Goal: Information Seeking & Learning: Learn about a topic

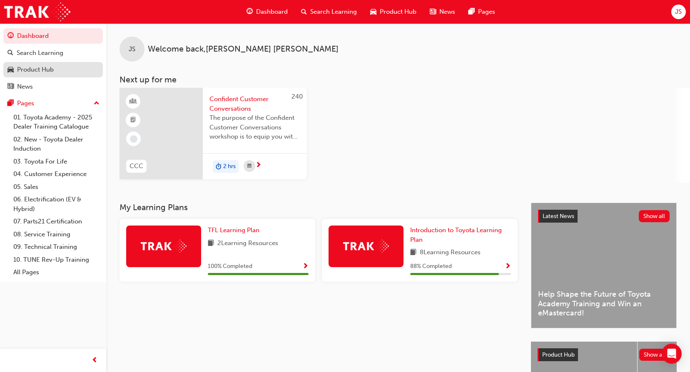
click at [48, 66] on div "Product Hub" at bounding box center [35, 70] width 37 height 10
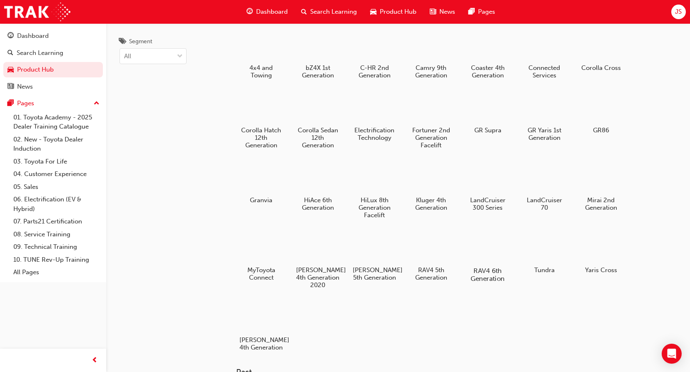
scroll to position [42, 0]
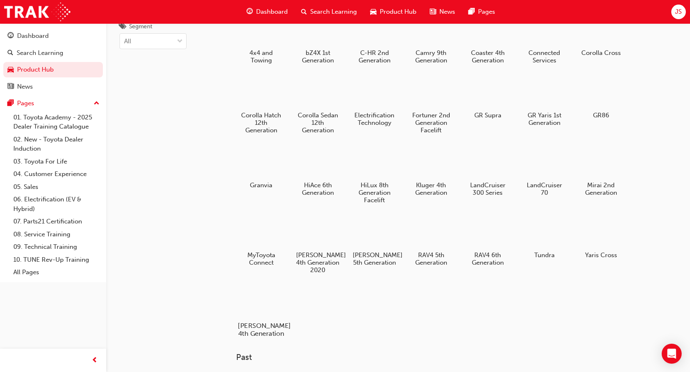
click at [267, 313] on div at bounding box center [261, 301] width 46 height 33
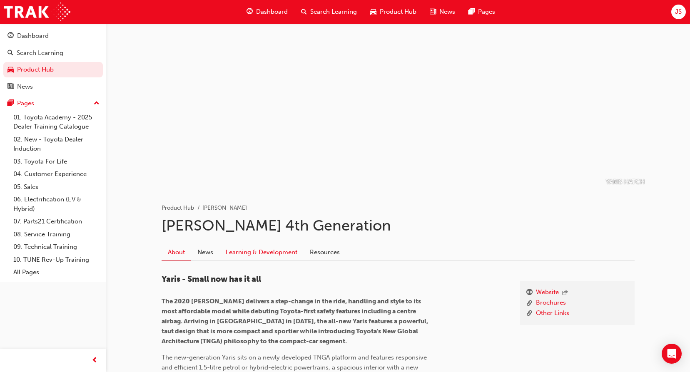
click at [292, 251] on link "Learning & Development" at bounding box center [261, 252] width 84 height 16
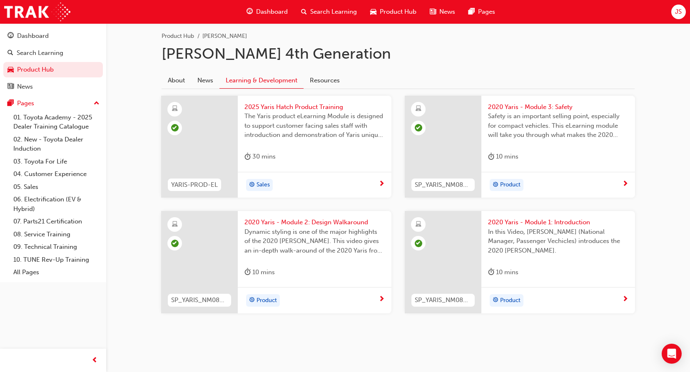
scroll to position [174, 0]
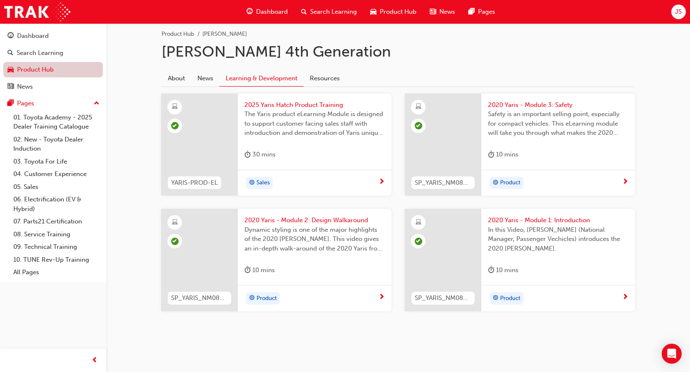
click at [35, 64] on link "Product Hub" at bounding box center [52, 69] width 99 height 15
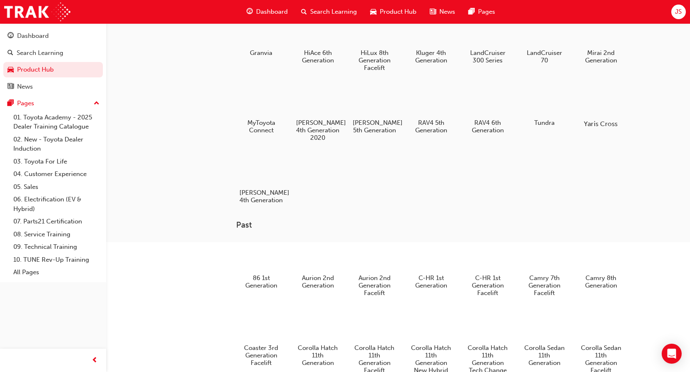
click at [600, 99] on div at bounding box center [601, 99] width 46 height 33
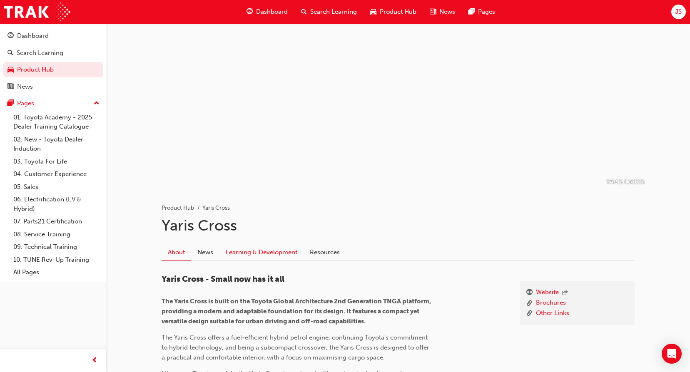
click at [279, 246] on link "Learning & Development" at bounding box center [261, 252] width 84 height 16
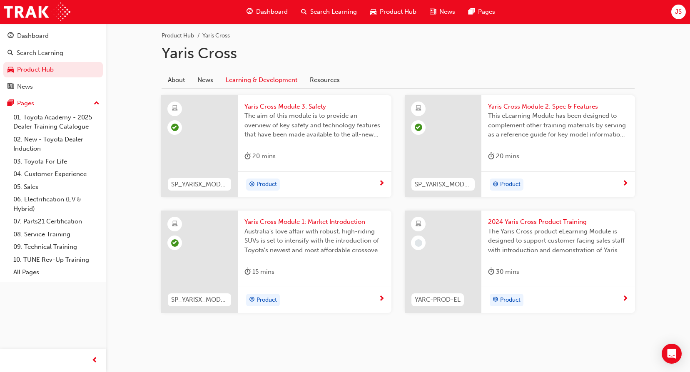
scroll to position [174, 0]
click at [568, 218] on span "2024 Yaris Cross Product Training" at bounding box center [558, 221] width 140 height 10
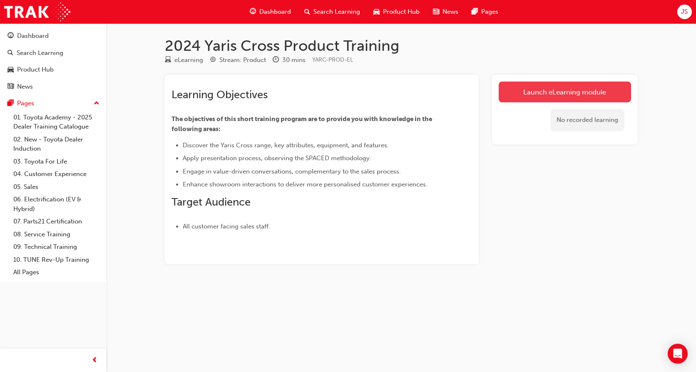
click at [591, 94] on link "Launch eLearning module" at bounding box center [565, 92] width 132 height 21
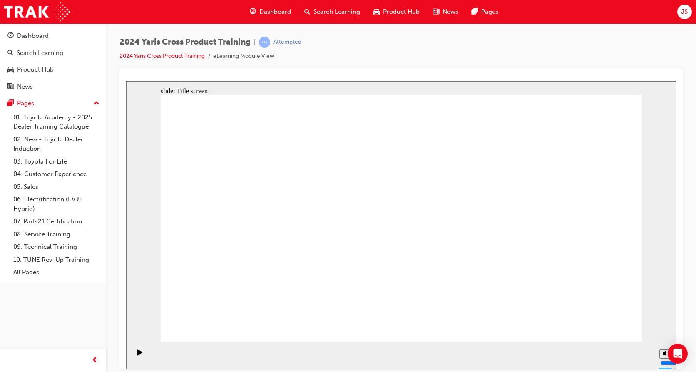
drag, startPoint x: 612, startPoint y: 328, endPoint x: 611, endPoint y: 323, distance: 5.5
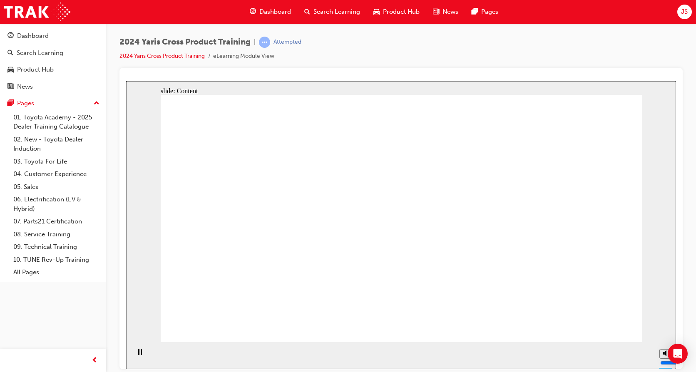
drag, startPoint x: 602, startPoint y: 318, endPoint x: 596, endPoint y: 320, distance: 6.6
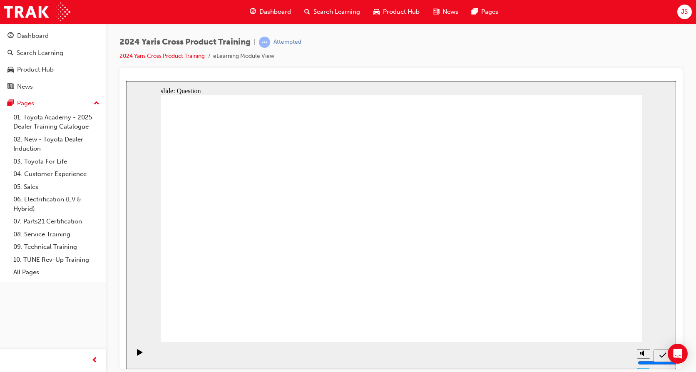
radio input "true"
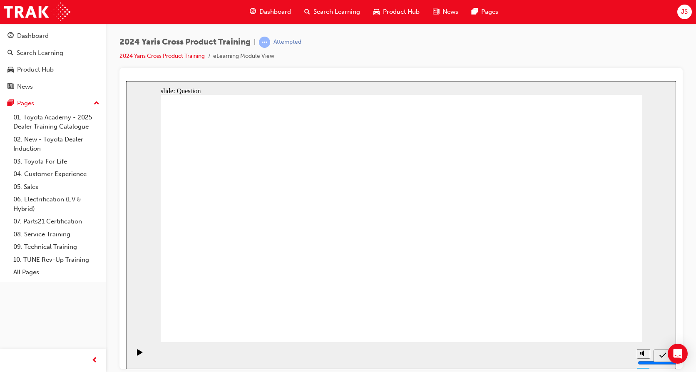
checkbox input "true"
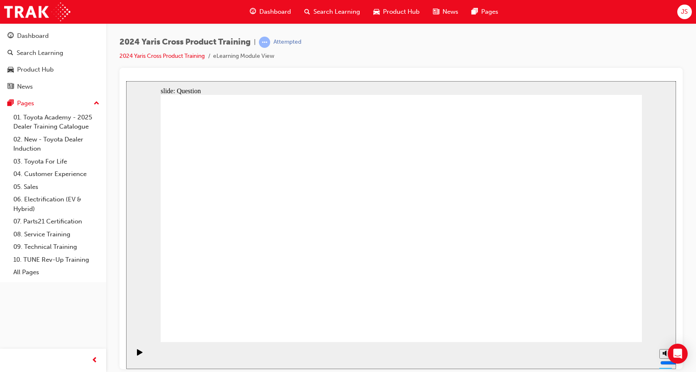
checkbox input "true"
radio input "true"
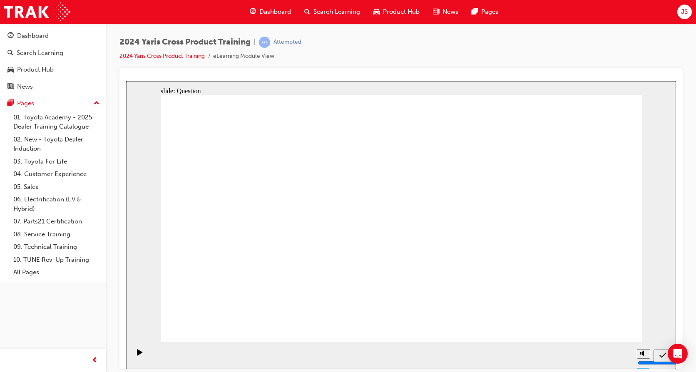
drag, startPoint x: 551, startPoint y: 209, endPoint x: 360, endPoint y: 288, distance: 206.2
drag, startPoint x: 255, startPoint y: 203, endPoint x: 449, endPoint y: 283, distance: 209.6
drag, startPoint x: 336, startPoint y: 200, endPoint x: 507, endPoint y: 250, distance: 177.7
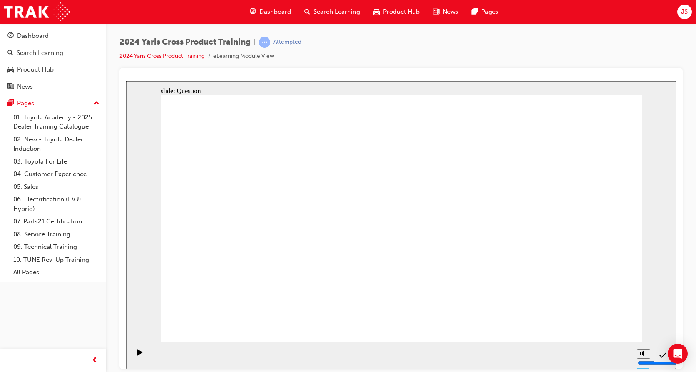
drag, startPoint x: 350, startPoint y: 226, endPoint x: 263, endPoint y: 272, distance: 98.0
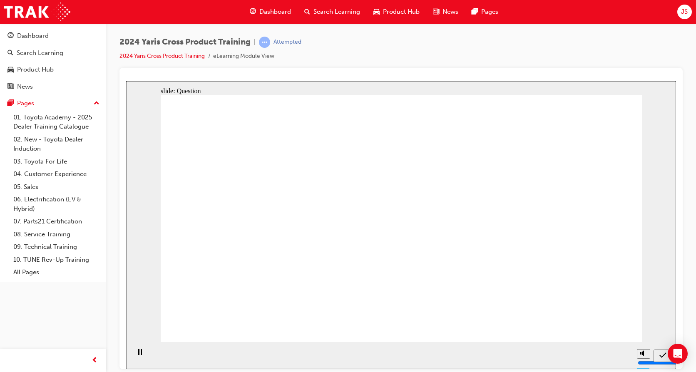
radio input "true"
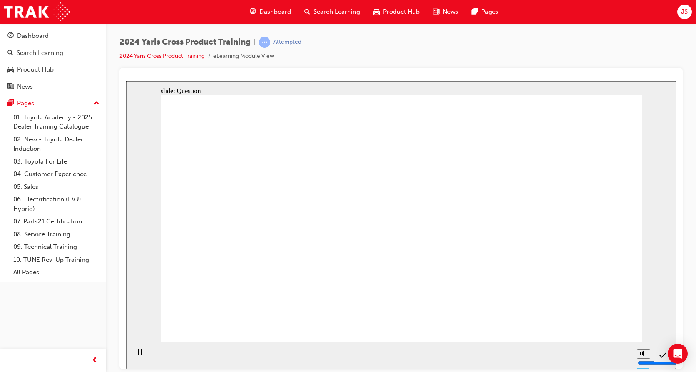
checkbox input "true"
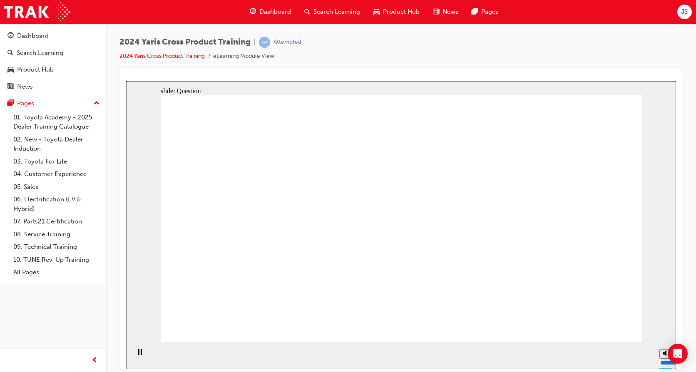
checkbox input "true"
radio input "true"
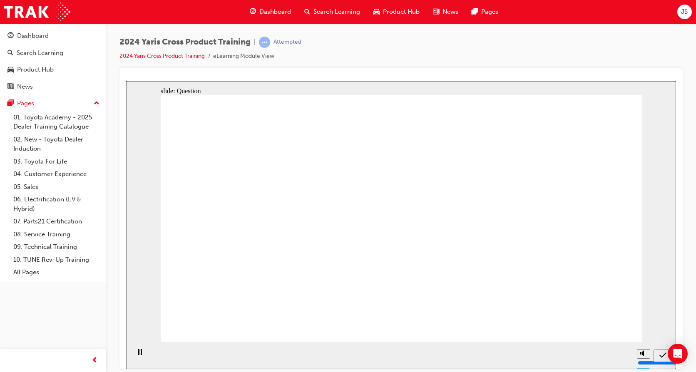
drag, startPoint x: 355, startPoint y: 191, endPoint x: 554, endPoint y: 273, distance: 215.2
drag, startPoint x: 566, startPoint y: 198, endPoint x: 370, endPoint y: 278, distance: 211.5
drag, startPoint x: 448, startPoint y: 194, endPoint x: 272, endPoint y: 272, distance: 192.7
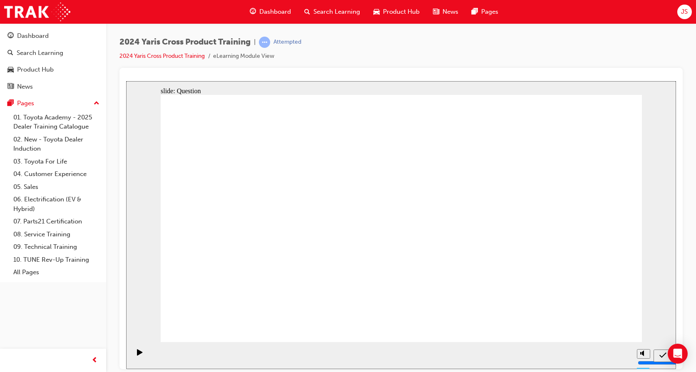
drag, startPoint x: 244, startPoint y: 208, endPoint x: 420, endPoint y: 287, distance: 192.5
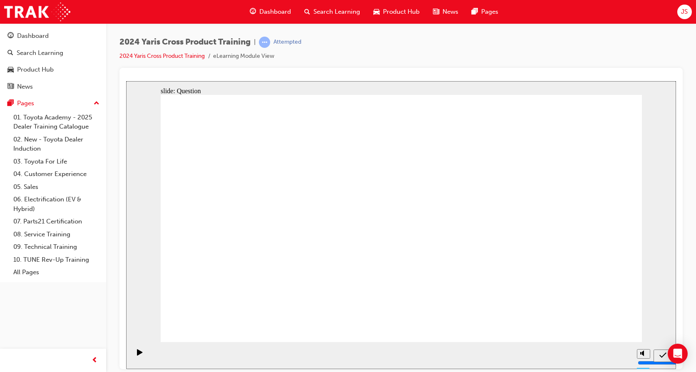
radio input "true"
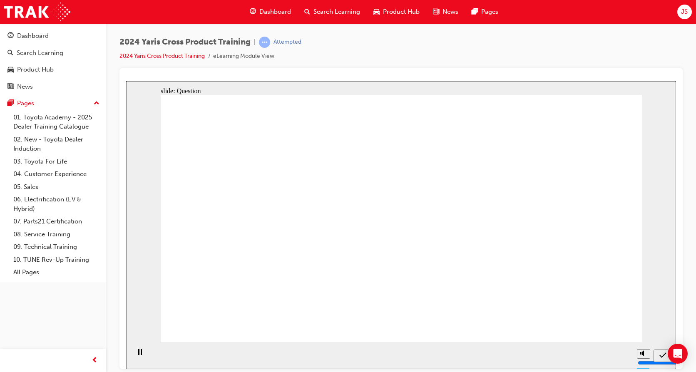
checkbox input "true"
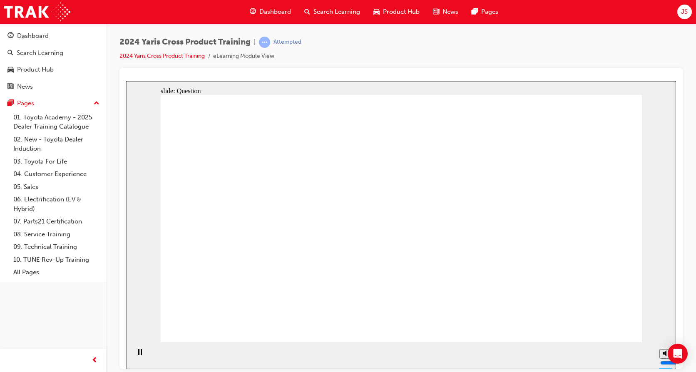
checkbox input "true"
radio input "true"
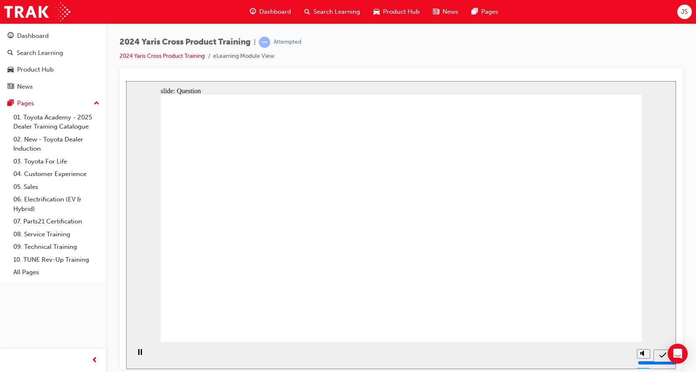
drag, startPoint x: 418, startPoint y: 266, endPoint x: 408, endPoint y: 276, distance: 14.1
drag, startPoint x: 550, startPoint y: 206, endPoint x: 369, endPoint y: 290, distance: 200.0
drag, startPoint x: 257, startPoint y: 197, endPoint x: 467, endPoint y: 254, distance: 217.4
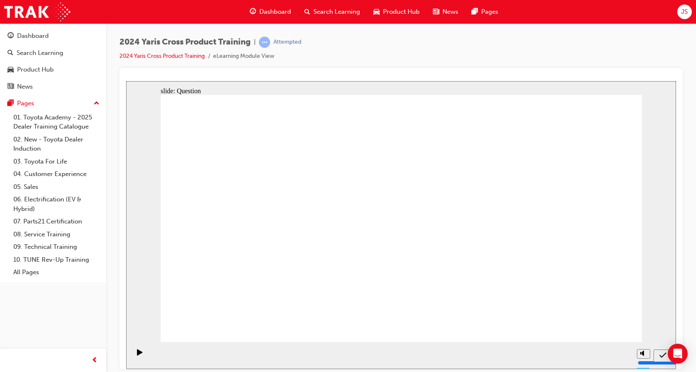
drag, startPoint x: 467, startPoint y: 192, endPoint x: 288, endPoint y: 261, distance: 191.2
drag, startPoint x: 348, startPoint y: 182, endPoint x: 537, endPoint y: 254, distance: 202.4
drag, startPoint x: 596, startPoint y: 317, endPoint x: 598, endPoint y: 321, distance: 4.3
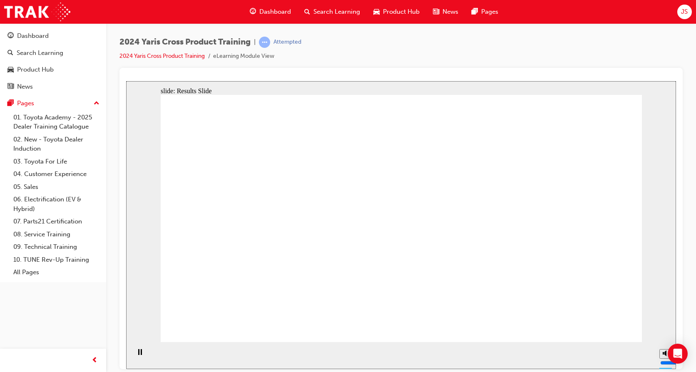
radio input "true"
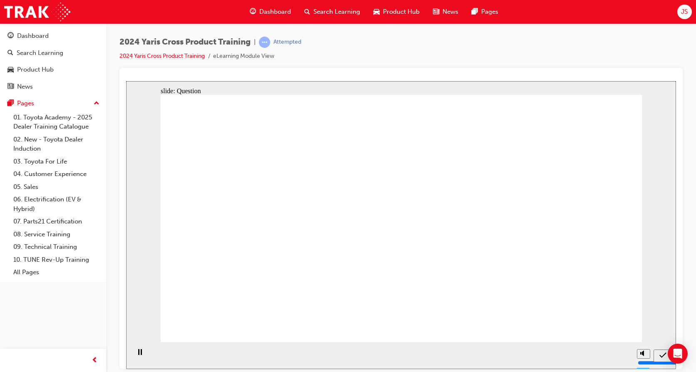
radio input "true"
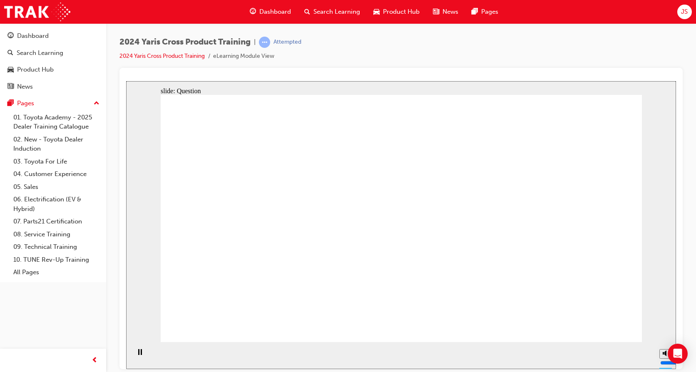
checkbox input "true"
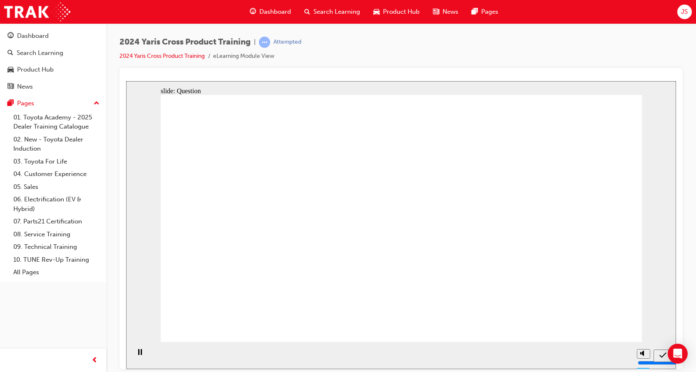
radio input "true"
drag, startPoint x: 335, startPoint y: 190, endPoint x: 524, endPoint y: 268, distance: 203.8
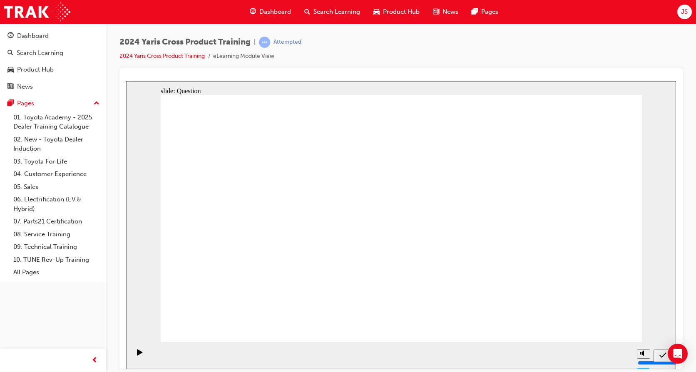
drag, startPoint x: 234, startPoint y: 188, endPoint x: 435, endPoint y: 268, distance: 216.6
drag, startPoint x: 536, startPoint y: 213, endPoint x: 360, endPoint y: 284, distance: 189.7
drag, startPoint x: 432, startPoint y: 191, endPoint x: 258, endPoint y: 265, distance: 188.6
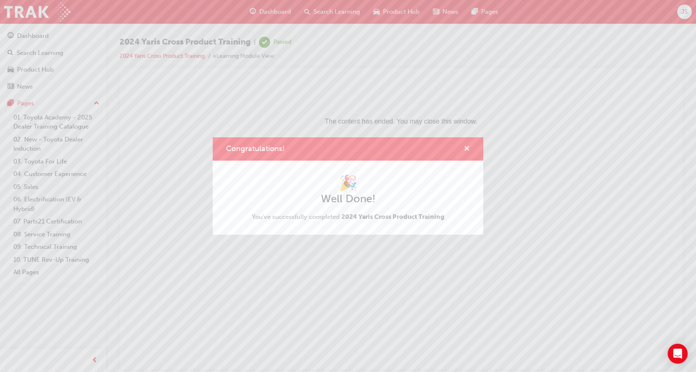
click at [465, 147] on span "cross-icon" at bounding box center [467, 149] width 6 height 7
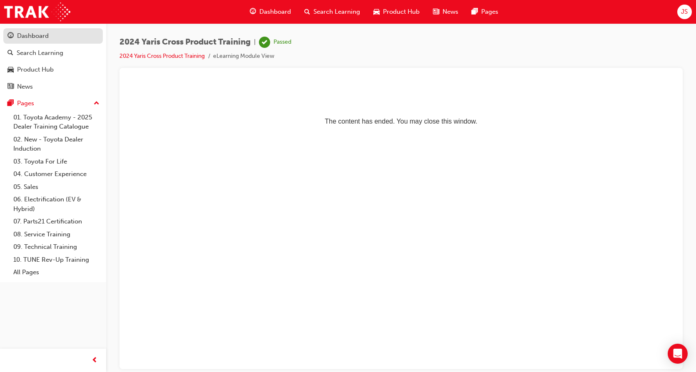
click at [55, 38] on div "Dashboard" at bounding box center [52, 36] width 91 height 10
